Goal: Information Seeking & Learning: Learn about a topic

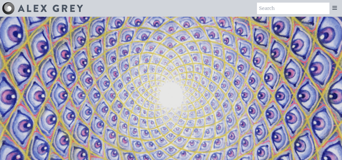
scroll to position [628, 0]
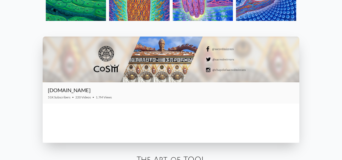
click at [179, 78] on div at bounding box center [171, 60] width 257 height 46
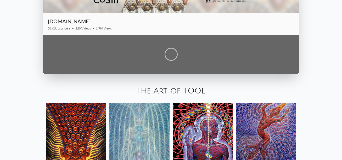
scroll to position [707, 0]
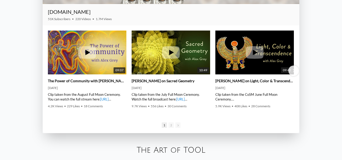
click at [176, 81] on div at bounding box center [171, 79] width 13 height 13
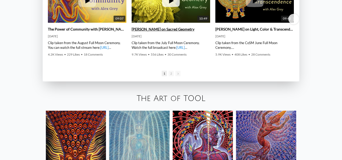
scroll to position [759, 0]
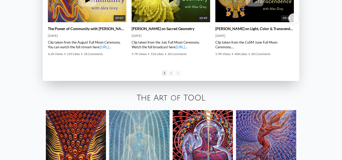
click at [176, 92] on div "The Art of TOOL" at bounding box center [171, 99] width 342 height 18
click at [176, 96] on link "The Art of TOOL" at bounding box center [171, 98] width 69 height 9
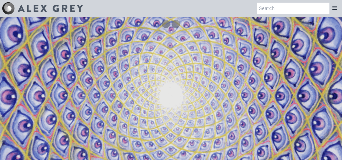
click at [336, 7] on icon at bounding box center [335, 8] width 6 height 6
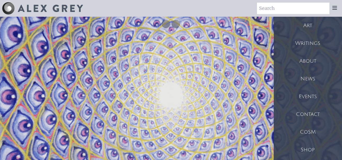
click at [311, 25] on div "Art" at bounding box center [308, 26] width 68 height 18
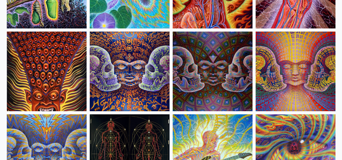
scroll to position [2688, 0]
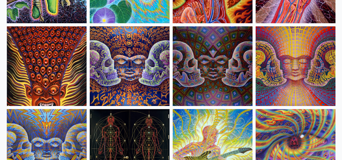
click at [195, 73] on img at bounding box center [213, 66] width 80 height 80
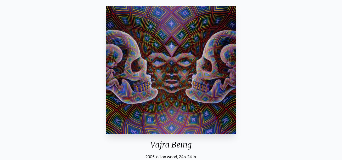
scroll to position [52, 0]
